Goal: Transaction & Acquisition: Purchase product/service

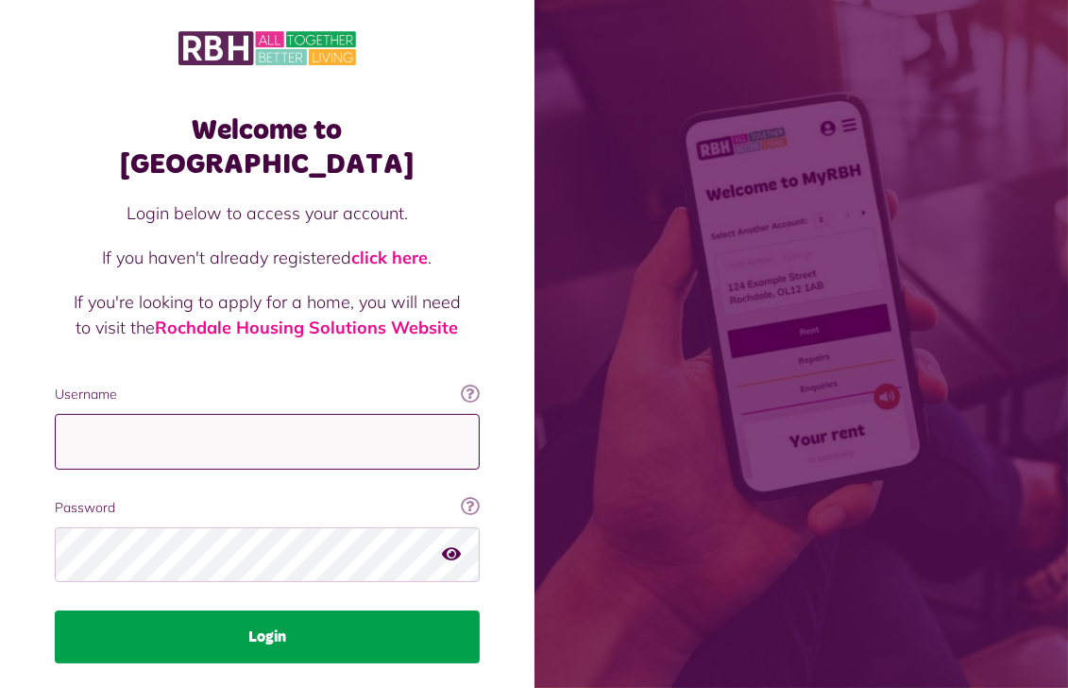
type input "**********"
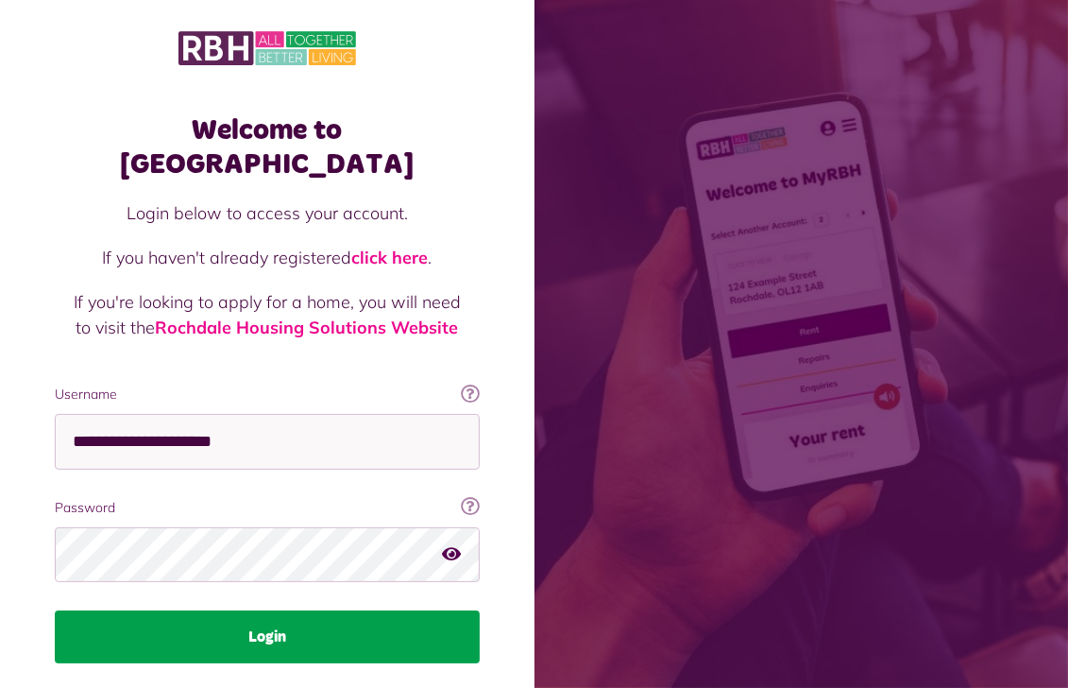
click at [272, 610] on button "Login" at bounding box center [267, 636] width 425 height 53
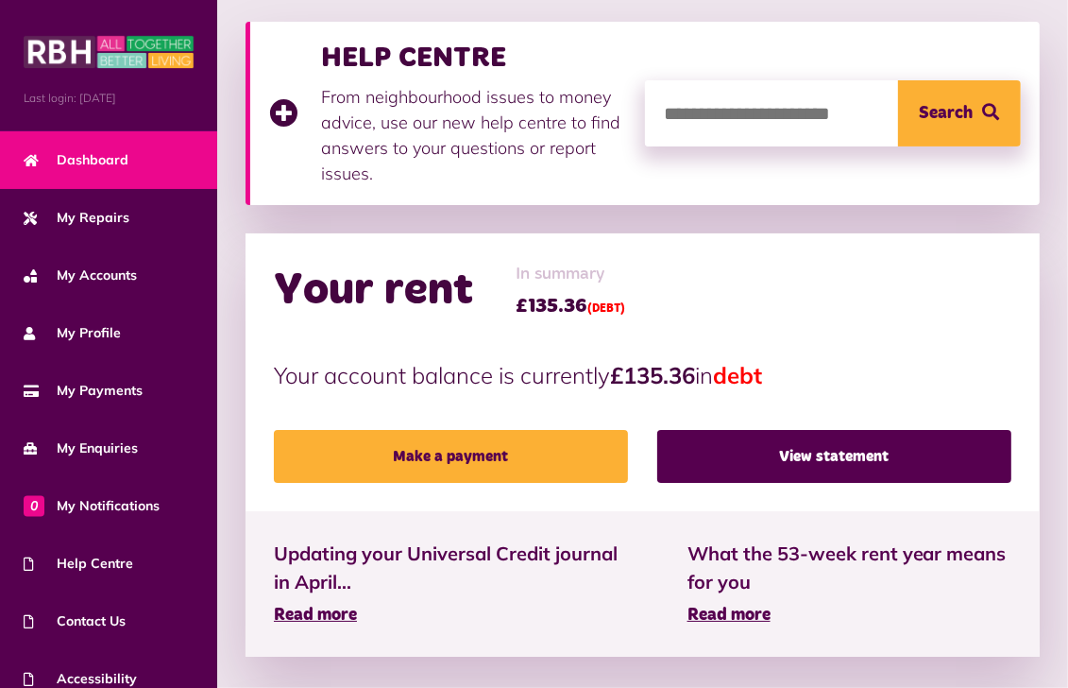
scroll to position [283, 0]
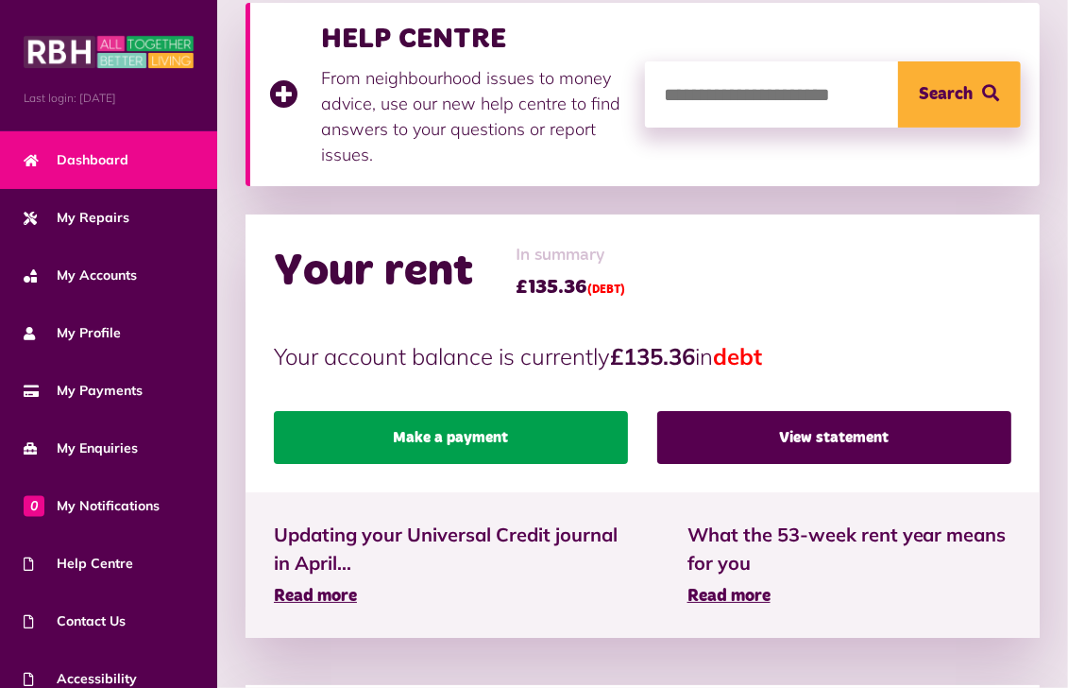
click at [487, 428] on link "Make a payment" at bounding box center [451, 437] width 354 height 53
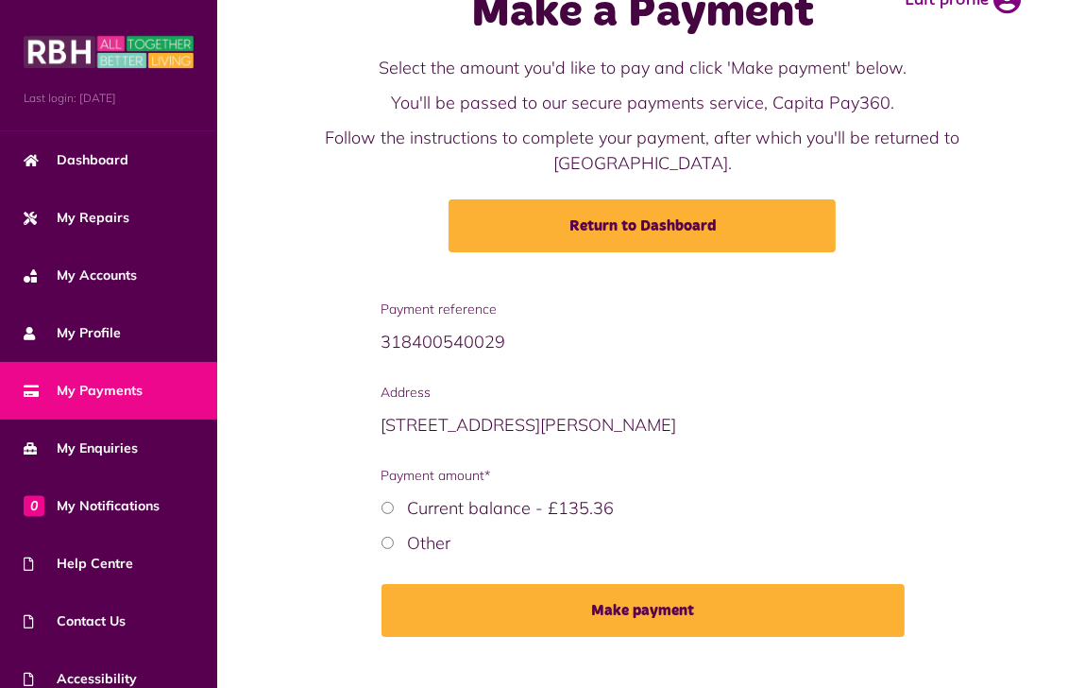
scroll to position [94, 0]
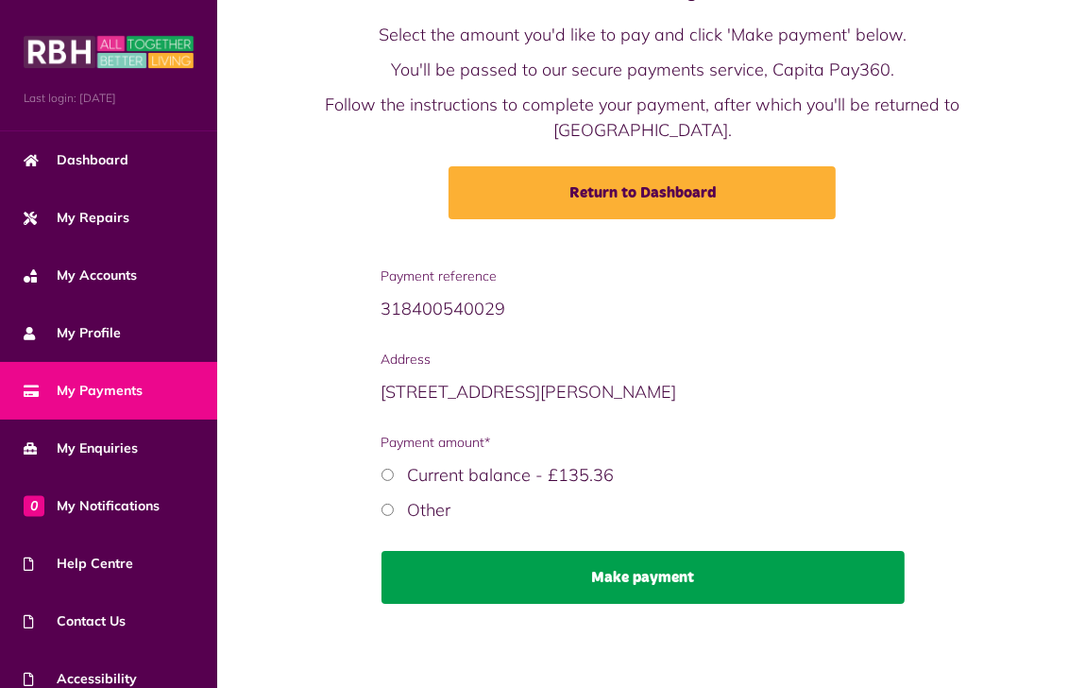
click at [660, 573] on button "Make payment" at bounding box center [643, 577] width 523 height 53
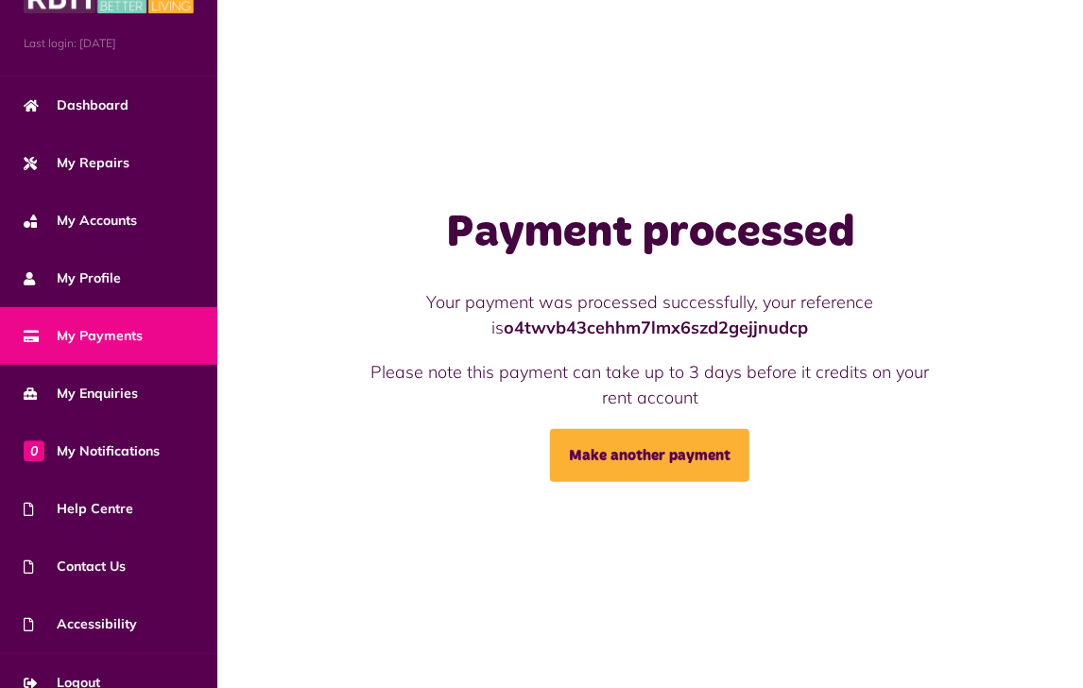
scroll to position [76, 0]
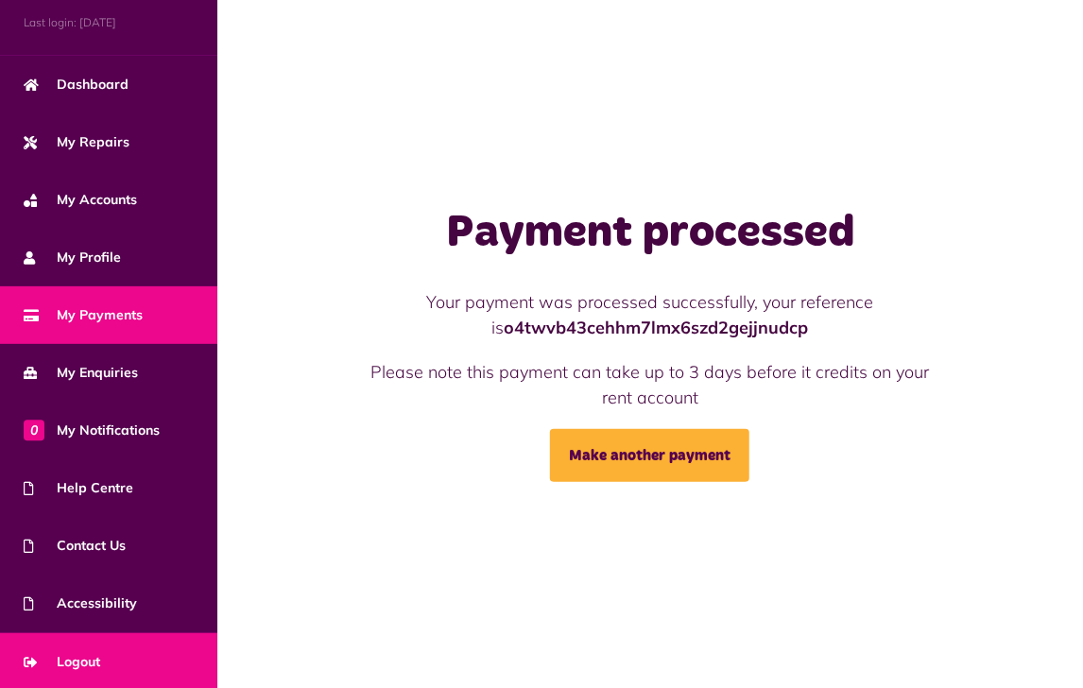
click at [69, 657] on span "Logout" at bounding box center [62, 662] width 77 height 20
